Goal: Task Accomplishment & Management: Manage account settings

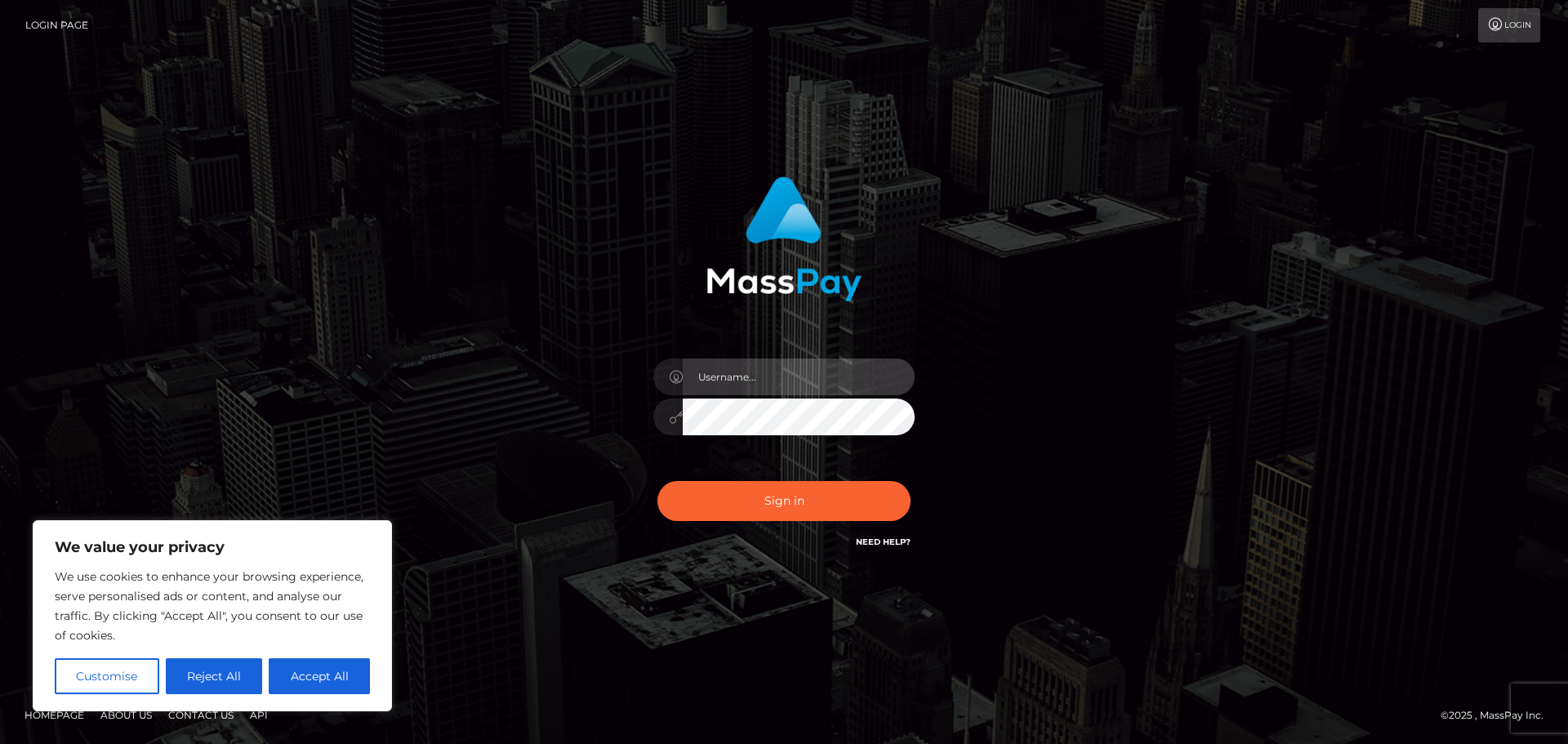
type input "[EMAIL_ADDRESS][DOMAIN_NAME]"
click at [777, 537] on div "Sign in Need Help?" at bounding box center [784, 507] width 286 height 72
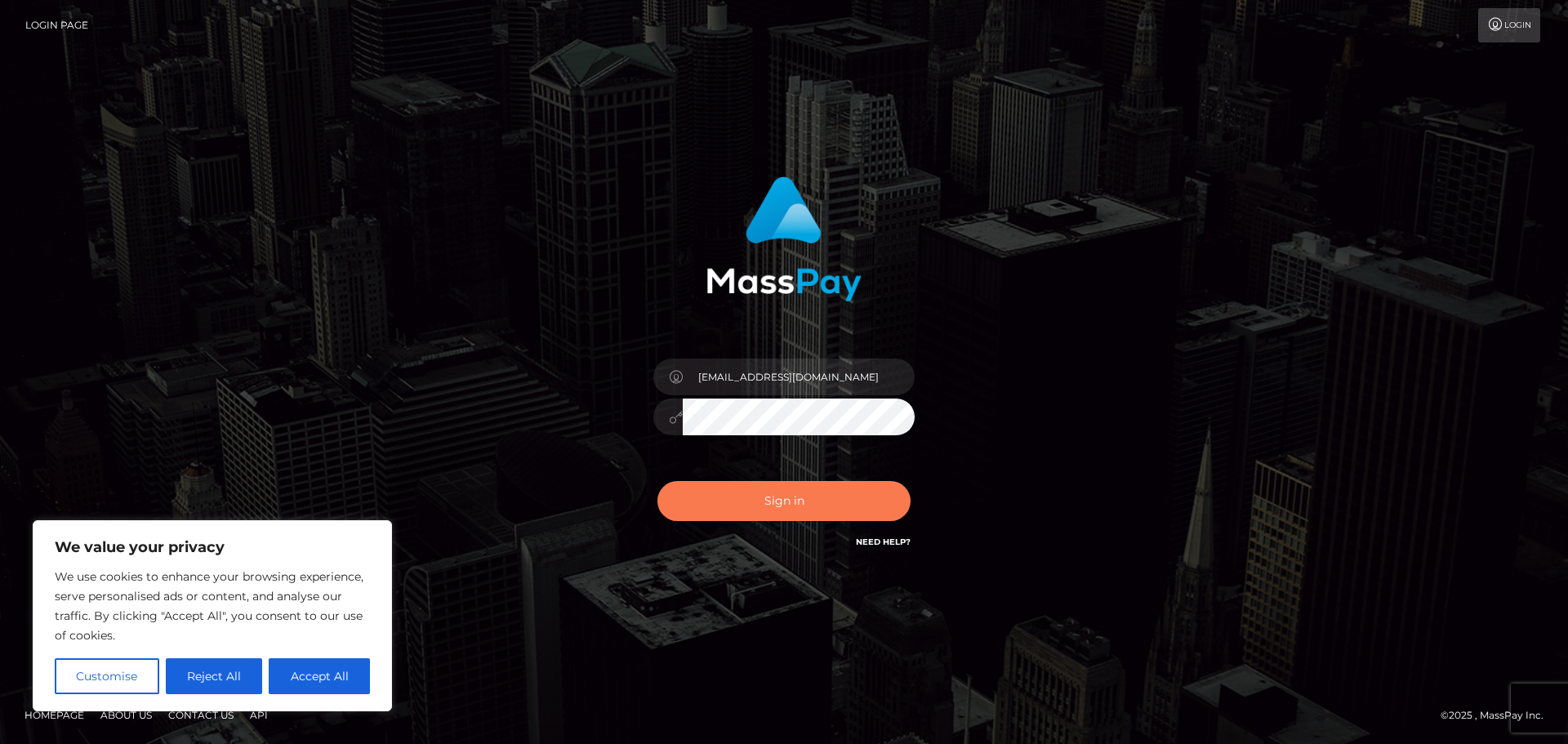
click at [776, 498] on button "Sign in" at bounding box center [784, 501] width 253 height 40
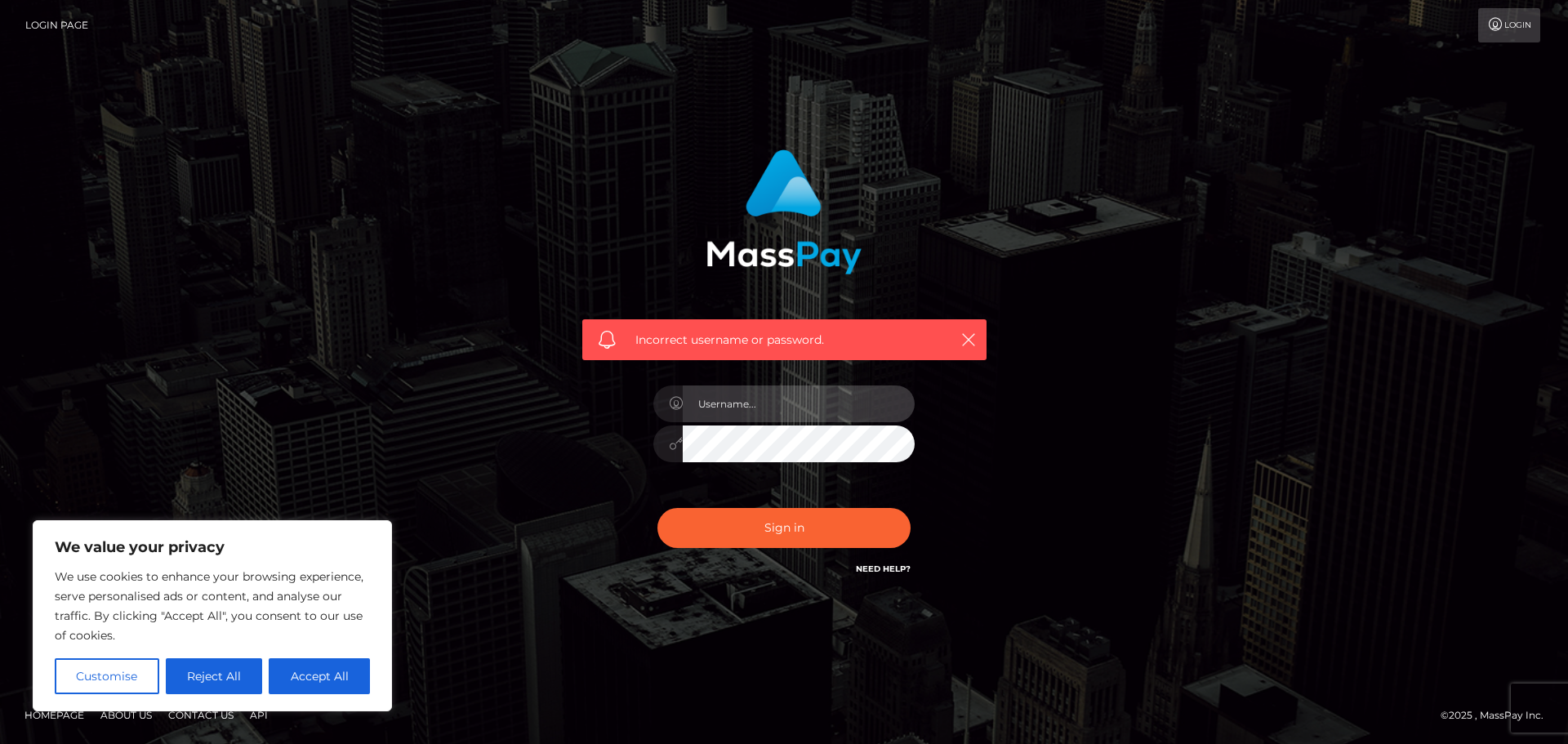
click at [762, 395] on input "text" at bounding box center [799, 404] width 232 height 37
type input "[EMAIL_ADDRESS][DOMAIN_NAME]"
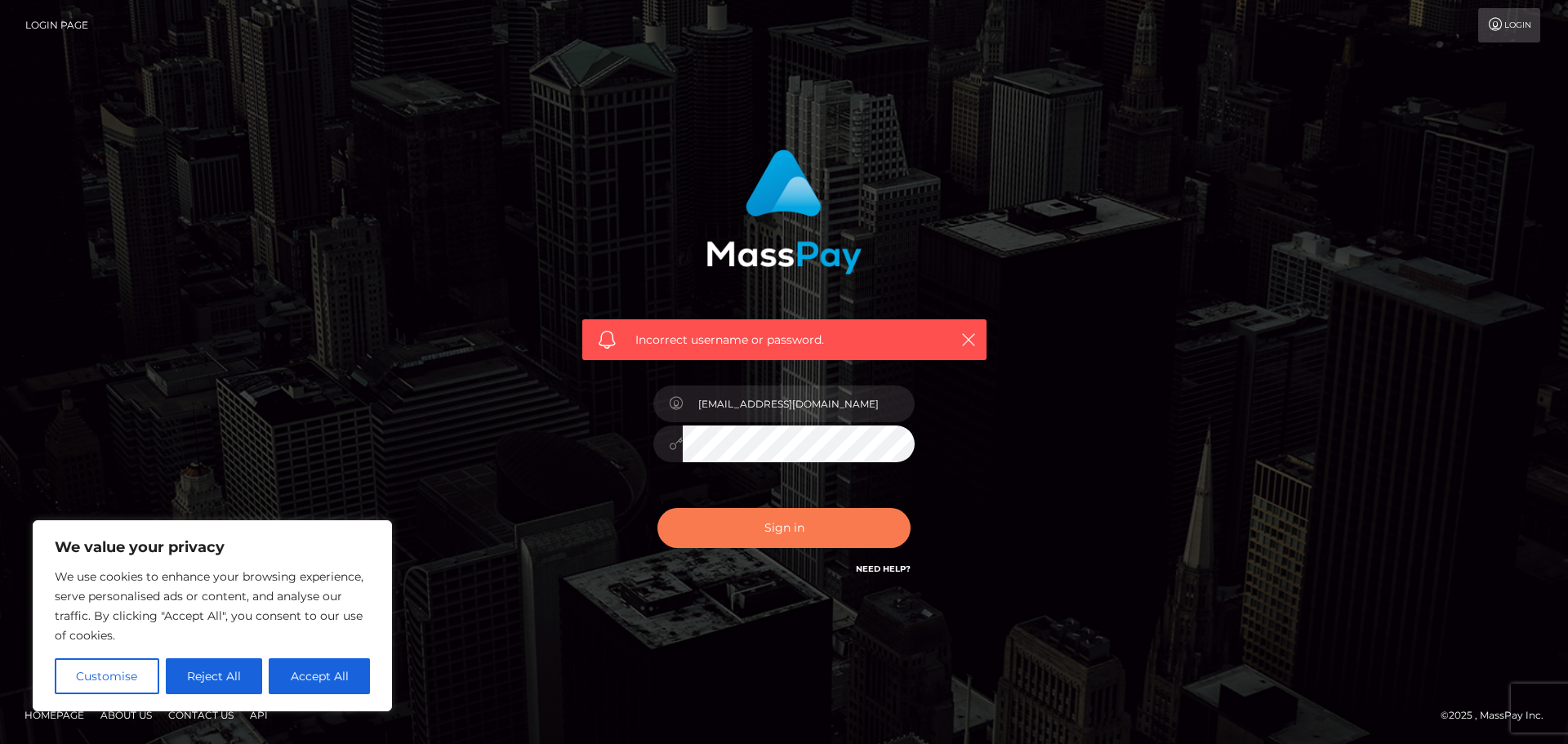
click at [767, 531] on button "Sign in" at bounding box center [784, 528] width 253 height 40
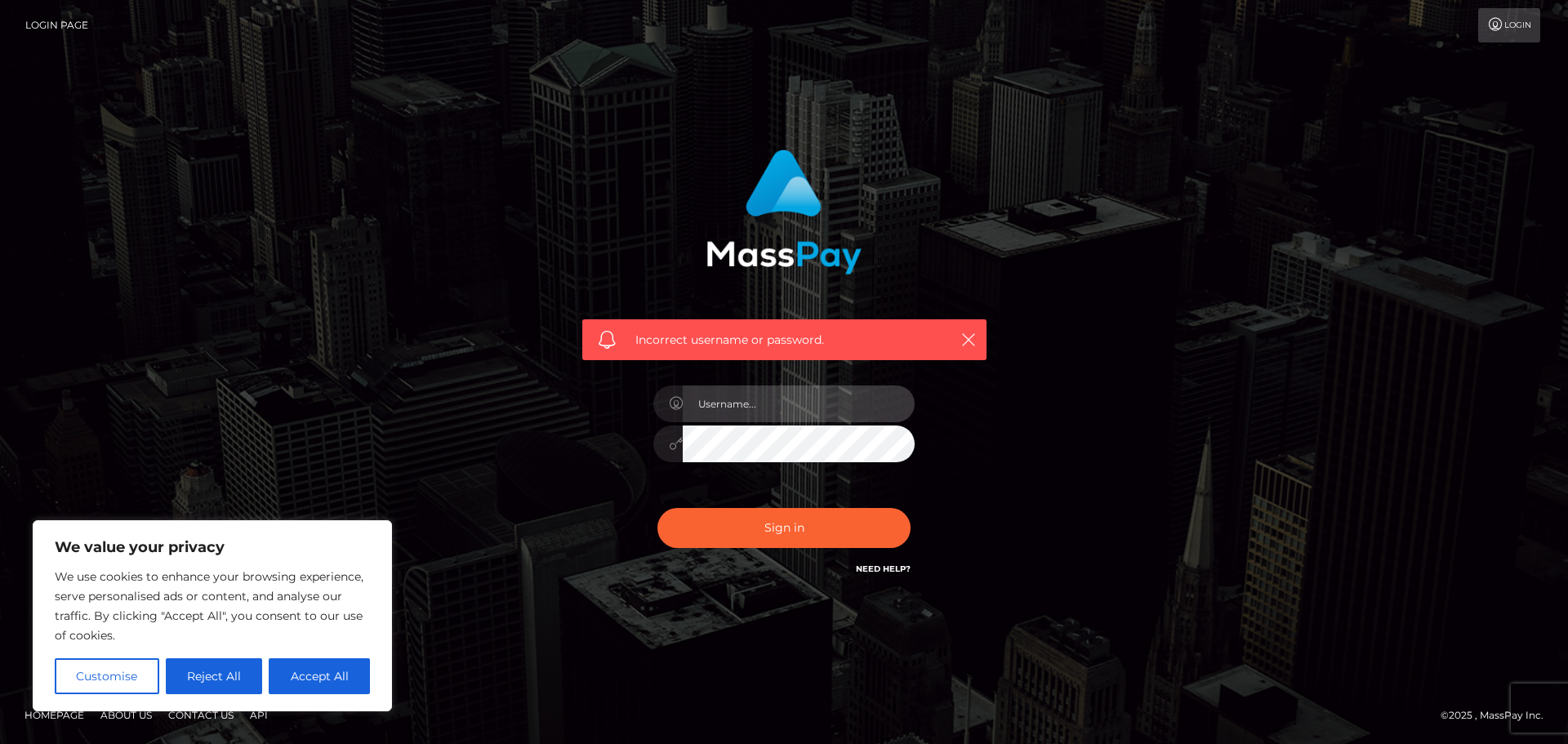
click at [766, 406] on input "text" at bounding box center [799, 404] width 232 height 37
type input "[EMAIL_ADDRESS][DOMAIN_NAME]"
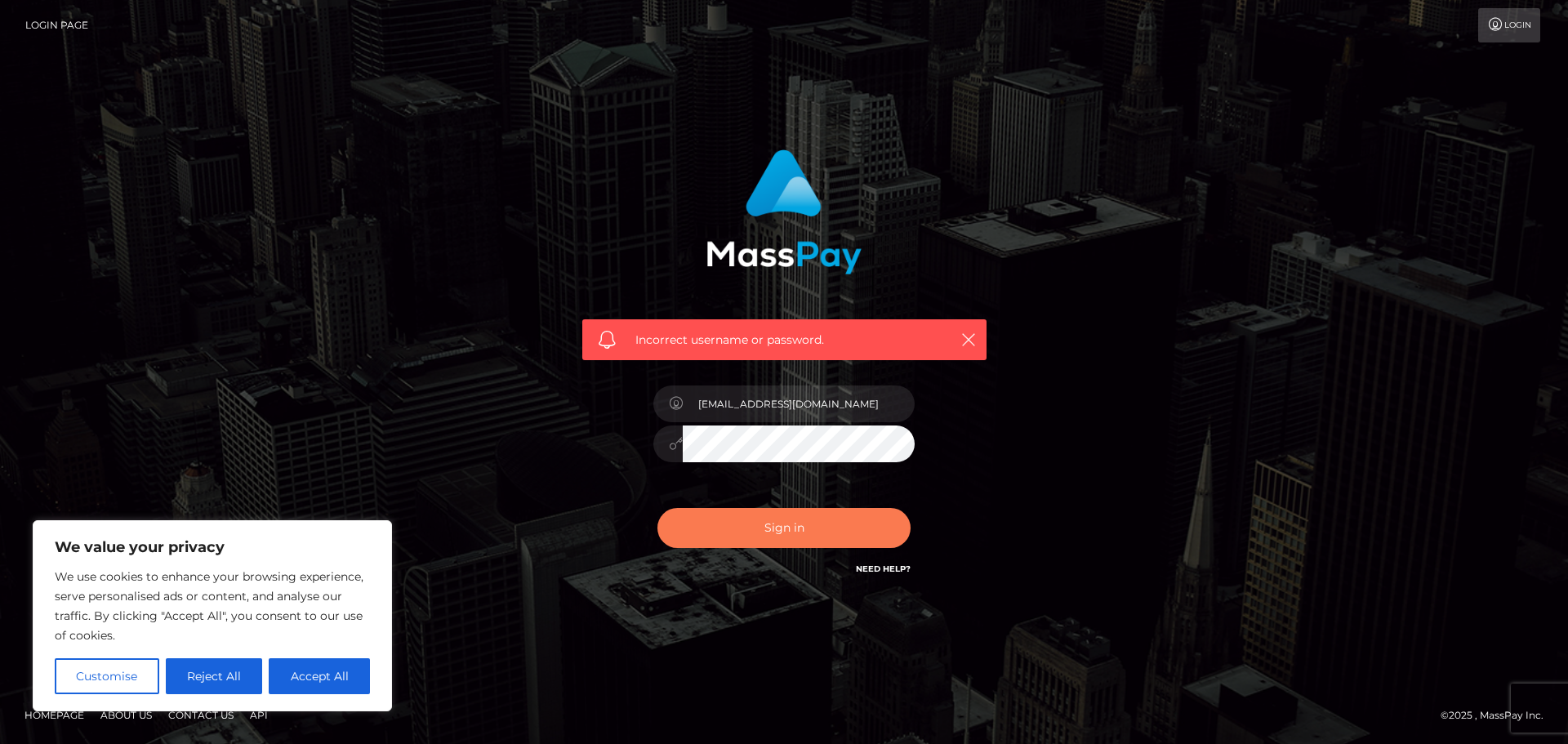
click at [724, 523] on button "Sign in" at bounding box center [784, 528] width 253 height 40
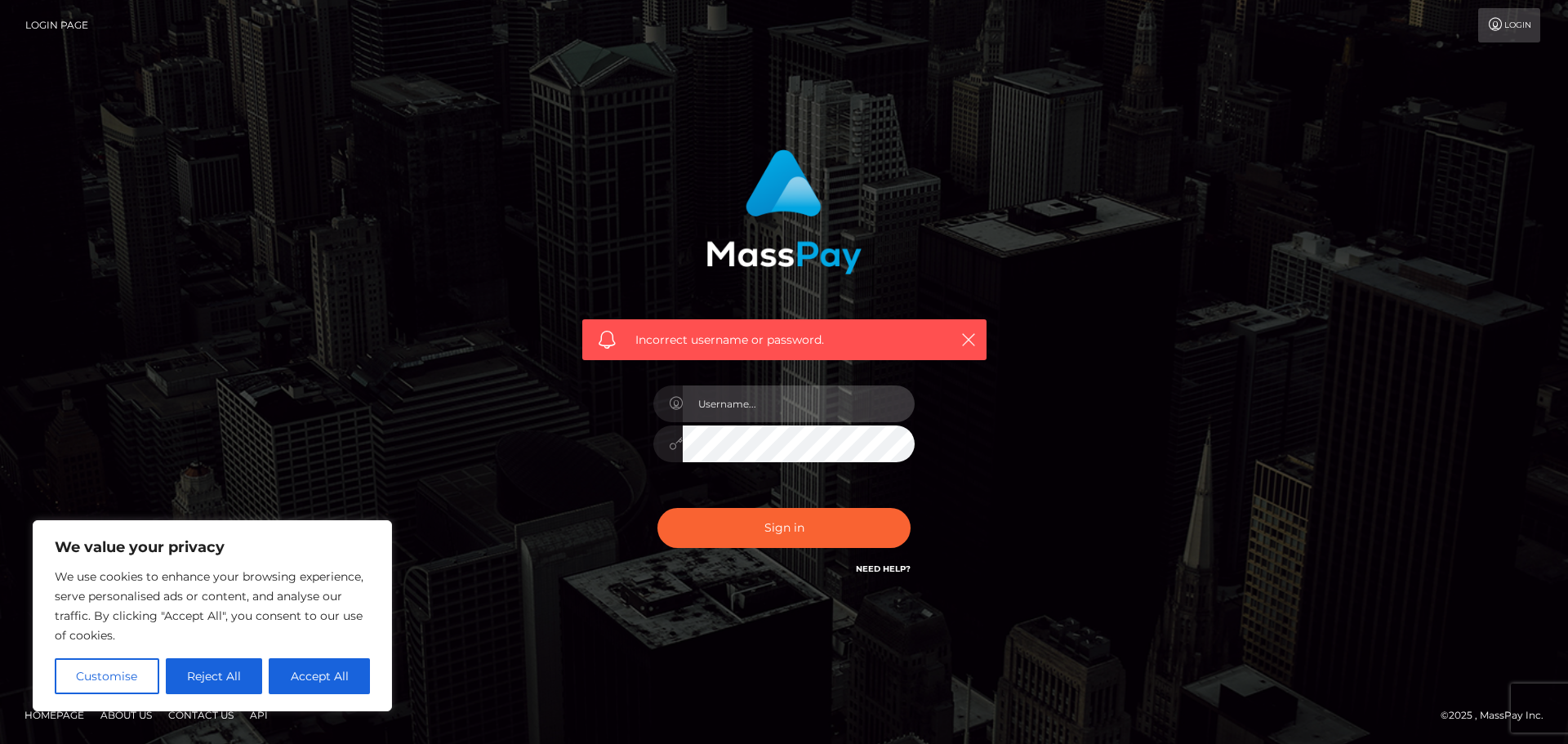
click at [774, 398] on input "text" at bounding box center [799, 404] width 232 height 37
type input "[EMAIL_ADDRESS][DOMAIN_NAME]"
click at [665, 447] on div at bounding box center [668, 444] width 30 height 37
click at [671, 447] on icon at bounding box center [675, 444] width 14 height 13
click at [658, 508] on button "Sign in" at bounding box center [784, 528] width 253 height 40
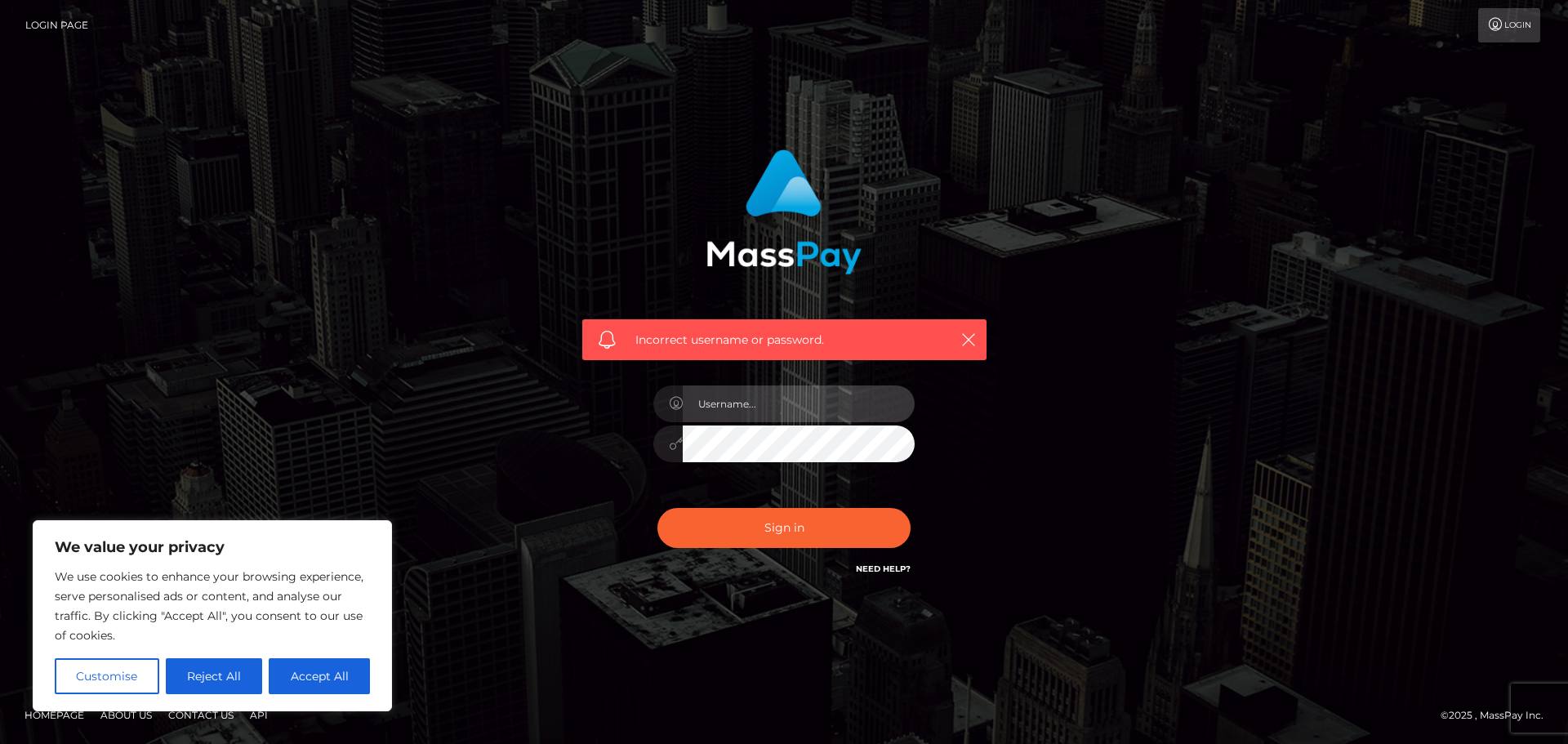
click at [743, 403] on input "text" at bounding box center [799, 404] width 232 height 37
type input "[EMAIL_ADDRESS][DOMAIN_NAME]"
click at [1110, 500] on div "Incorrect username or password. [EMAIL_ADDRESS][DOMAIN_NAME]" at bounding box center [784, 372] width 931 height 470
click at [968, 337] on icon "button" at bounding box center [969, 340] width 16 height 16
click at [967, 331] on button "button" at bounding box center [968, 339] width 21 height 21
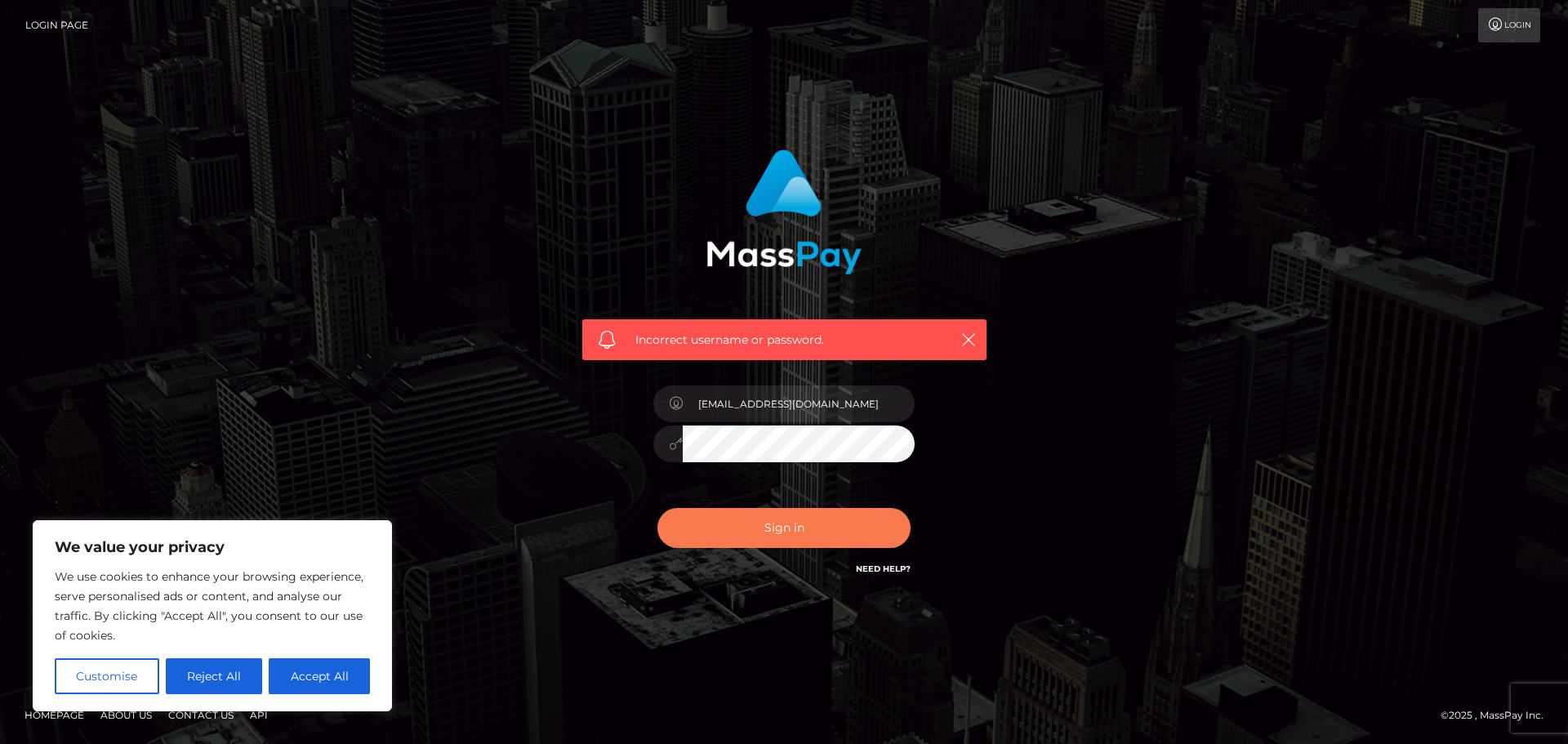
click at [815, 532] on button "Sign in" at bounding box center [784, 528] width 253 height 40
click at [889, 558] on div "Sign in Need Help?" at bounding box center [784, 534] width 286 height 72
click at [889, 564] on link "Need Help?" at bounding box center [883, 570] width 55 height 11
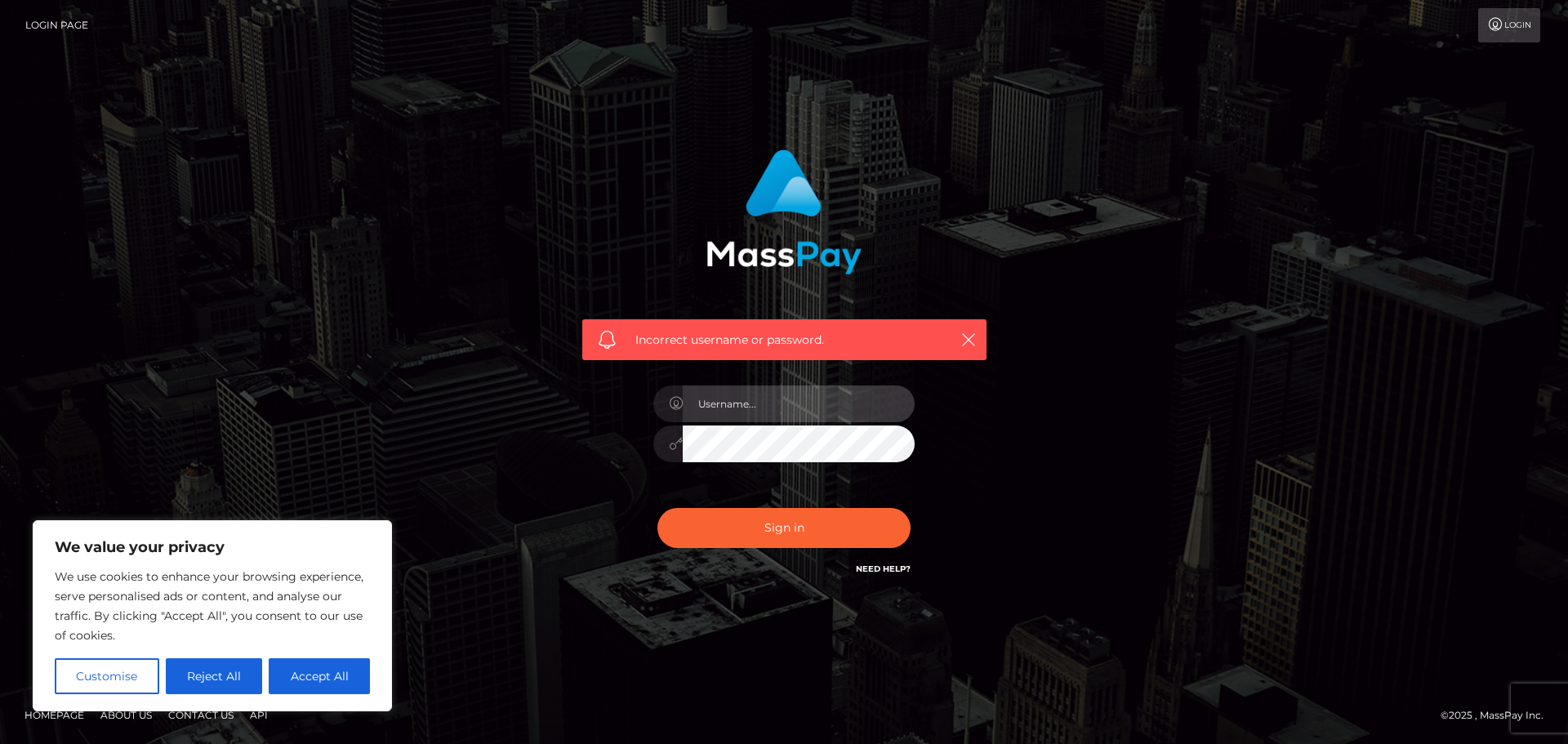
click at [778, 410] on input "text" at bounding box center [799, 404] width 232 height 37
type input "[EMAIL_ADDRESS][DOMAIN_NAME]"
click at [868, 581] on div "Incorrect username or password. [EMAIL_ADDRESS][DOMAIN_NAME]" at bounding box center [784, 364] width 428 height 454
click at [871, 568] on link "Need Help?" at bounding box center [883, 570] width 55 height 11
